Goal: Information Seeking & Learning: Compare options

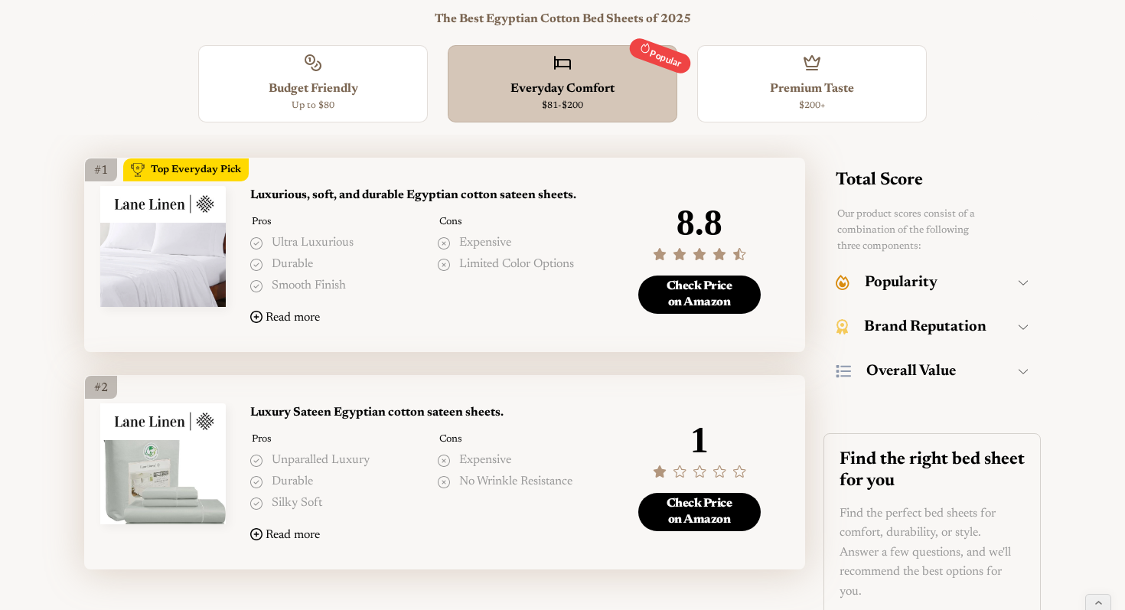
click at [605, 266] on li "Limited color options" at bounding box center [524, 265] width 172 height 20
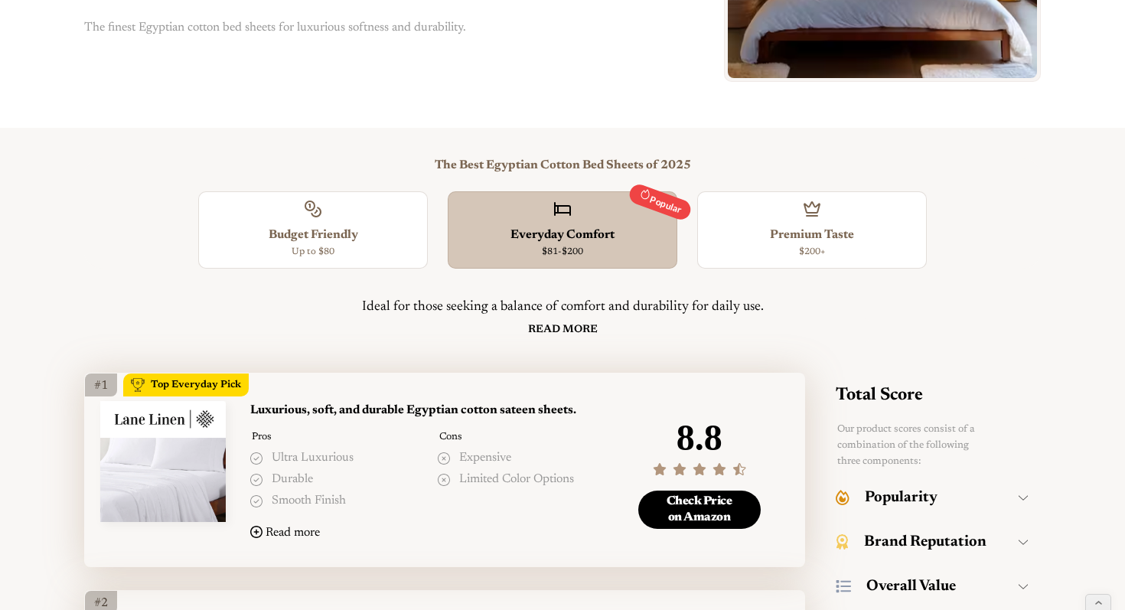
scroll to position [320, 0]
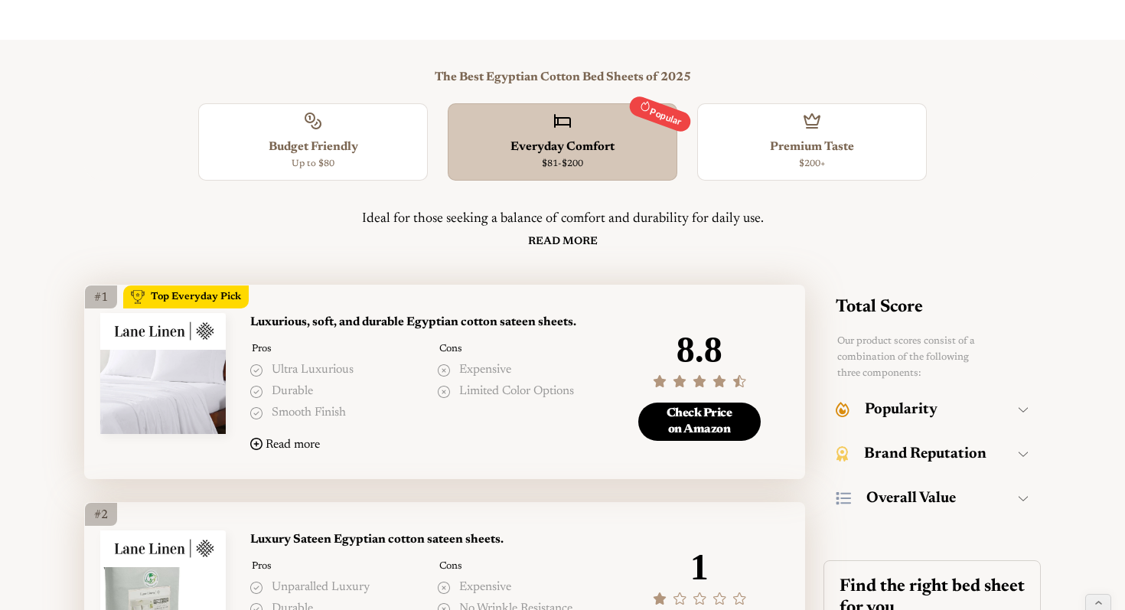
click at [193, 381] on img "open lightbox" at bounding box center [163, 376] width 126 height 126
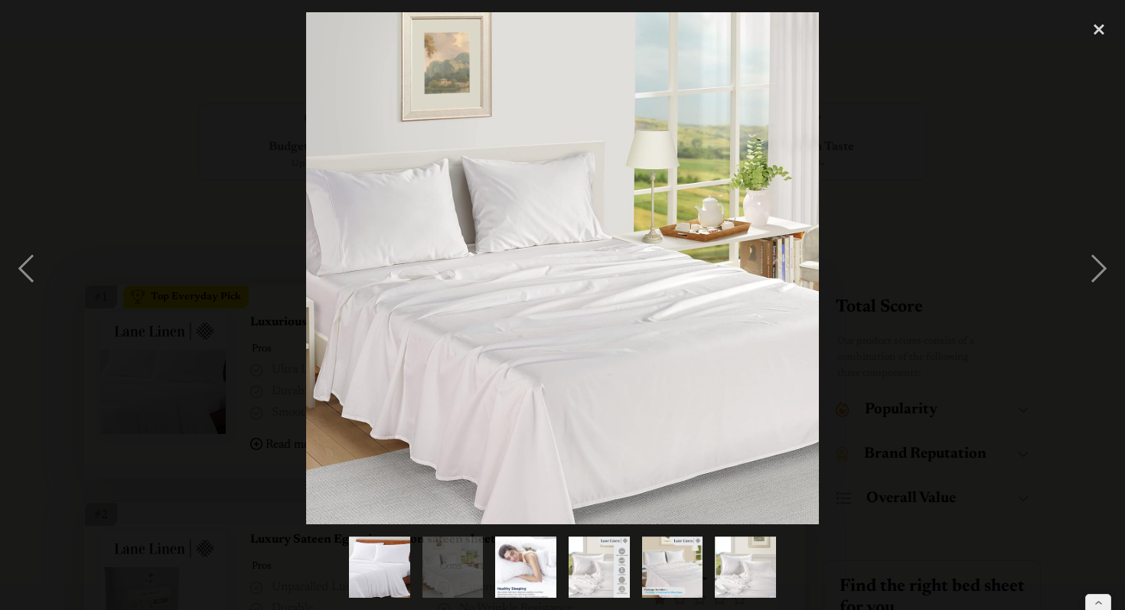
click at [840, 263] on div at bounding box center [562, 268] width 1125 height 512
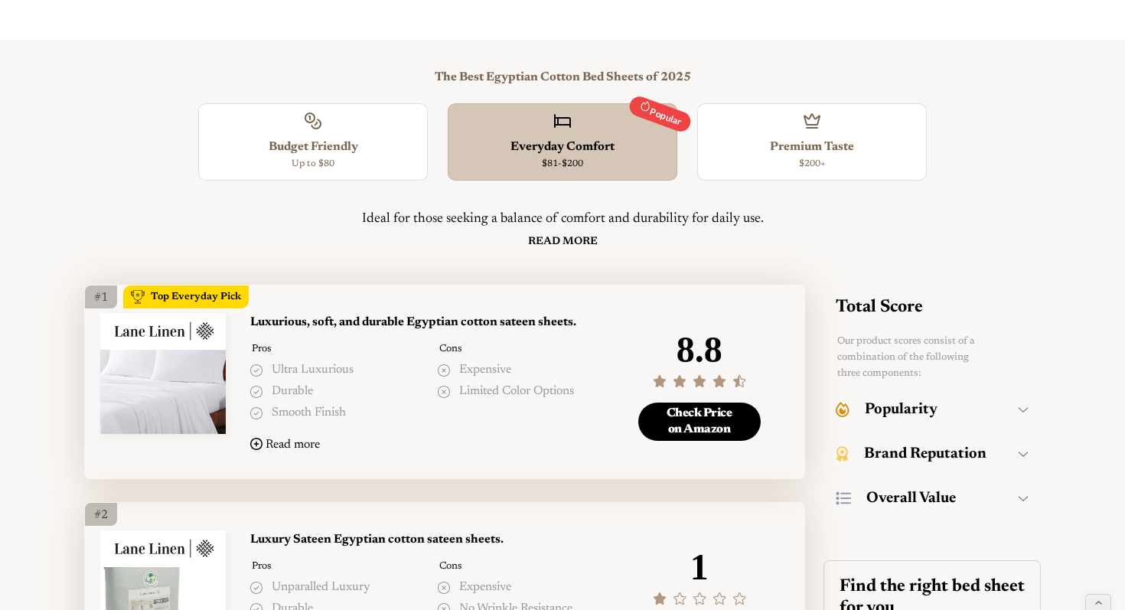
click at [524, 325] on h3 "Luxurious, soft, and durable Egyptian cotton sateen sheets." at bounding box center [429, 323] width 359 height 20
click at [692, 415] on link "Check Price on Amazon" at bounding box center [700, 422] width 123 height 38
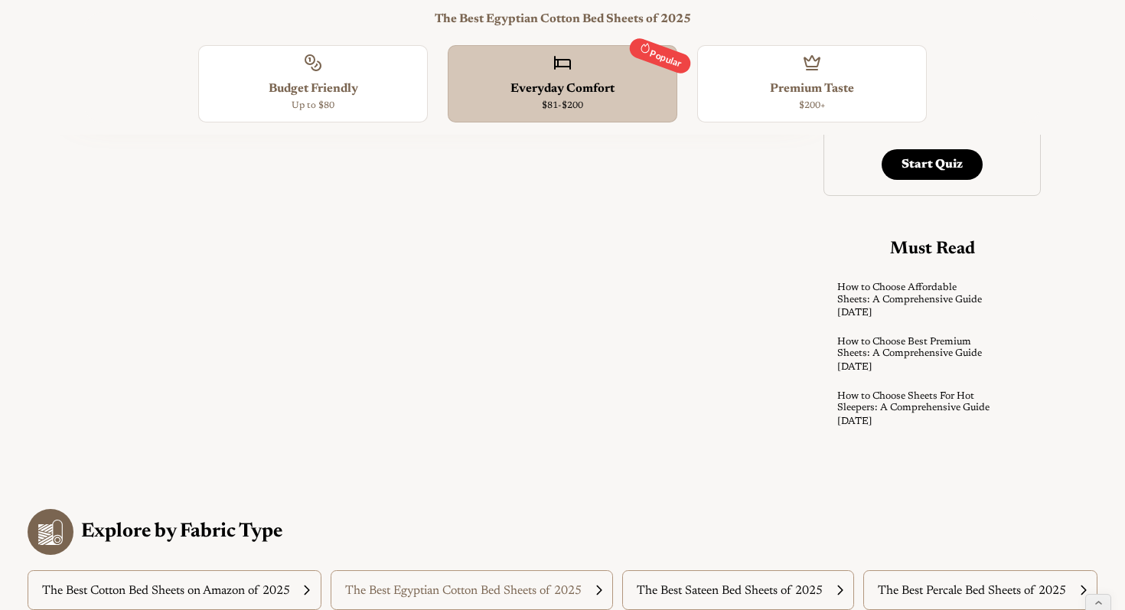
scroll to position [0, 0]
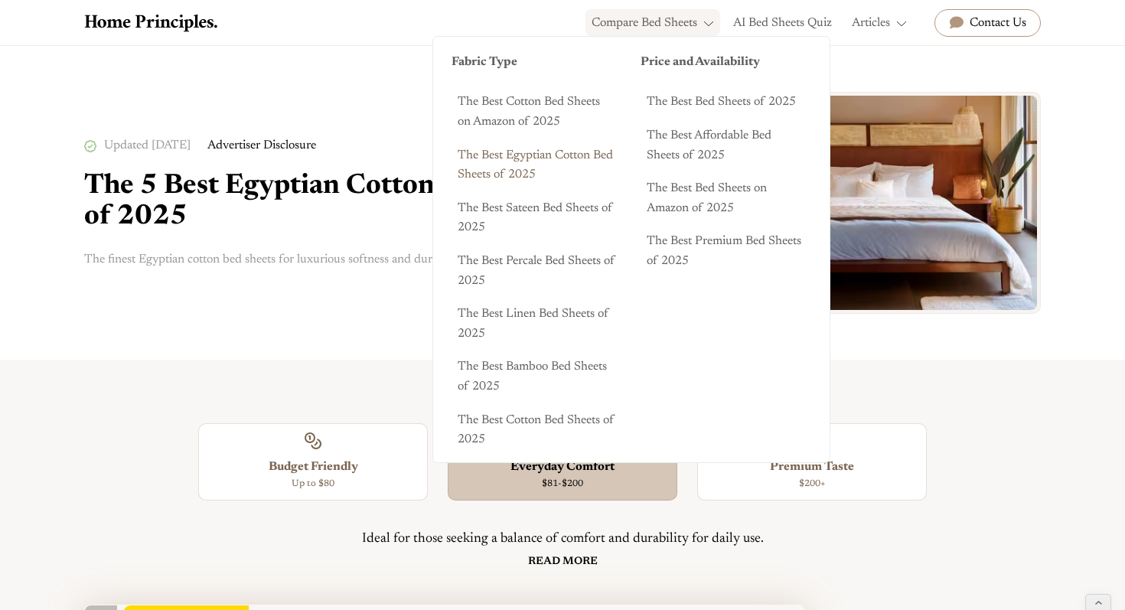
click at [671, 31] on div "Compare Bed Sheets" at bounding box center [645, 24] width 106 height 20
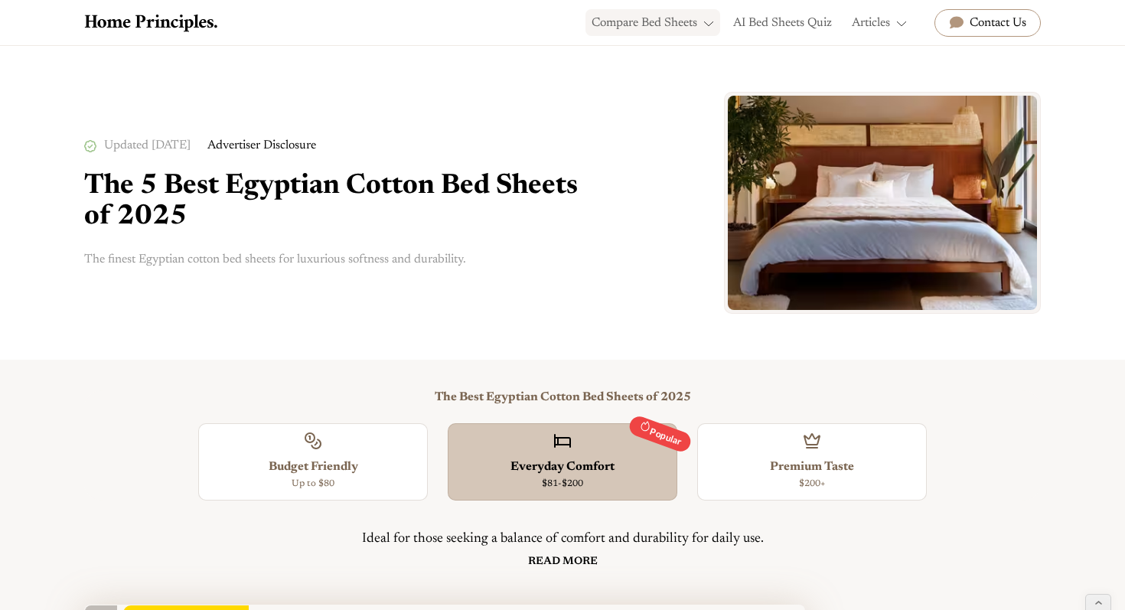
click at [671, 31] on div "Compare Bed Sheets" at bounding box center [645, 24] width 106 height 20
click at [155, 24] on img "home" at bounding box center [153, 23] width 138 height 18
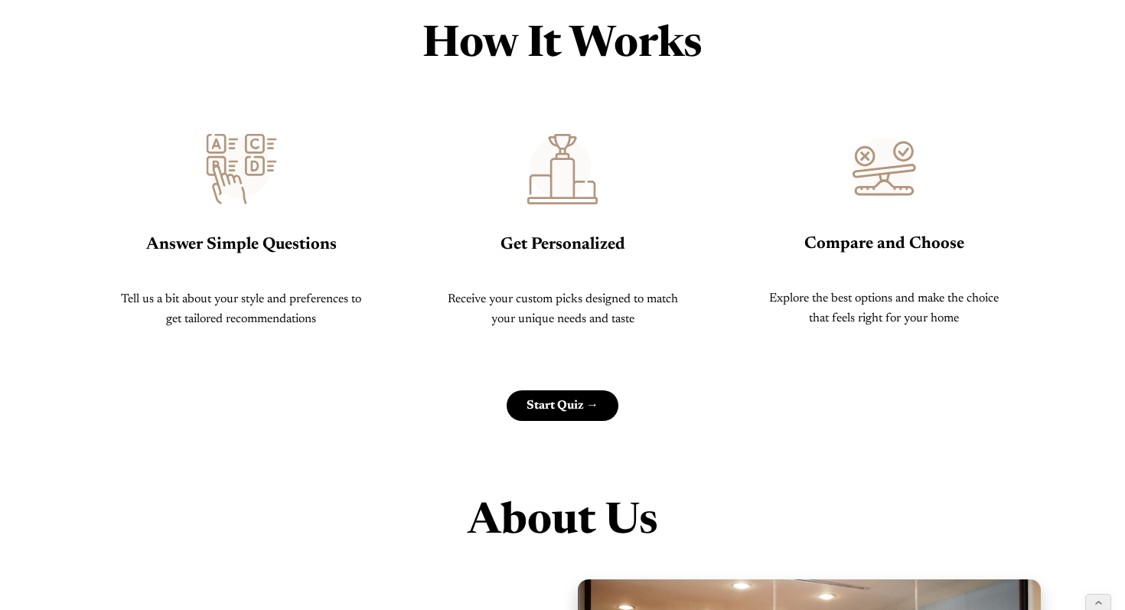
scroll to position [800, 0]
